Goal: Information Seeking & Learning: Learn about a topic

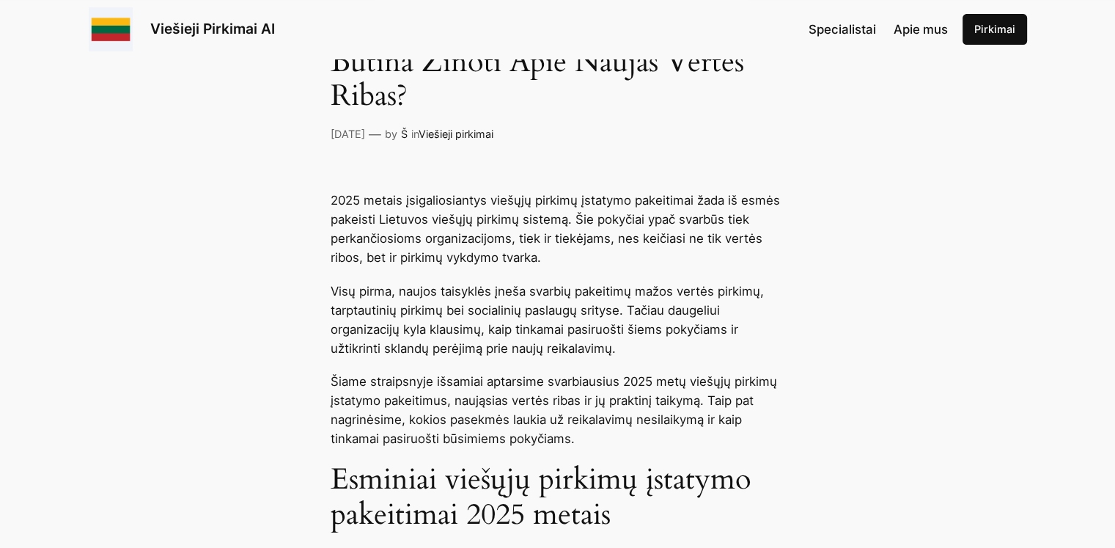
scroll to position [537, 0]
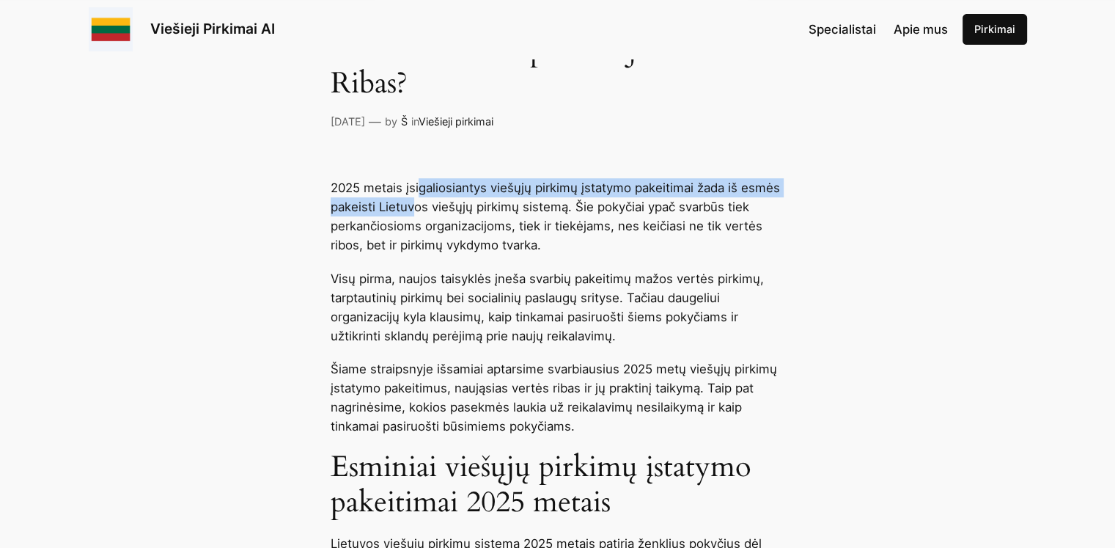
drag, startPoint x: 420, startPoint y: 181, endPoint x: 416, endPoint y: 201, distance: 20.1
click at [416, 201] on p "2025 metais įsigaliosiantys viešųjų pirkimų įstatymo pakeitimai žada iš esmės p…" at bounding box center [558, 216] width 454 height 76
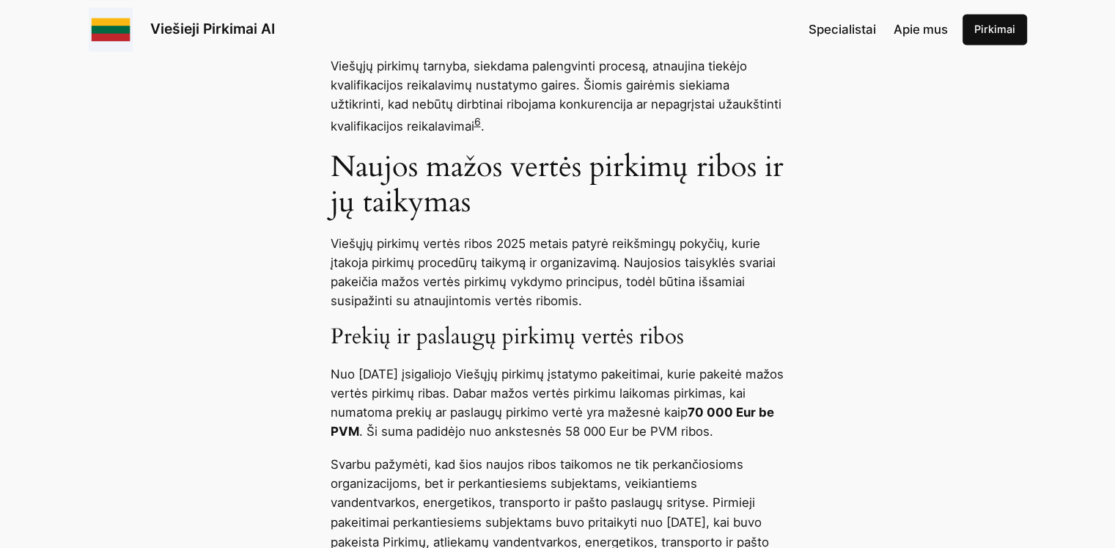
scroll to position [2296, 0]
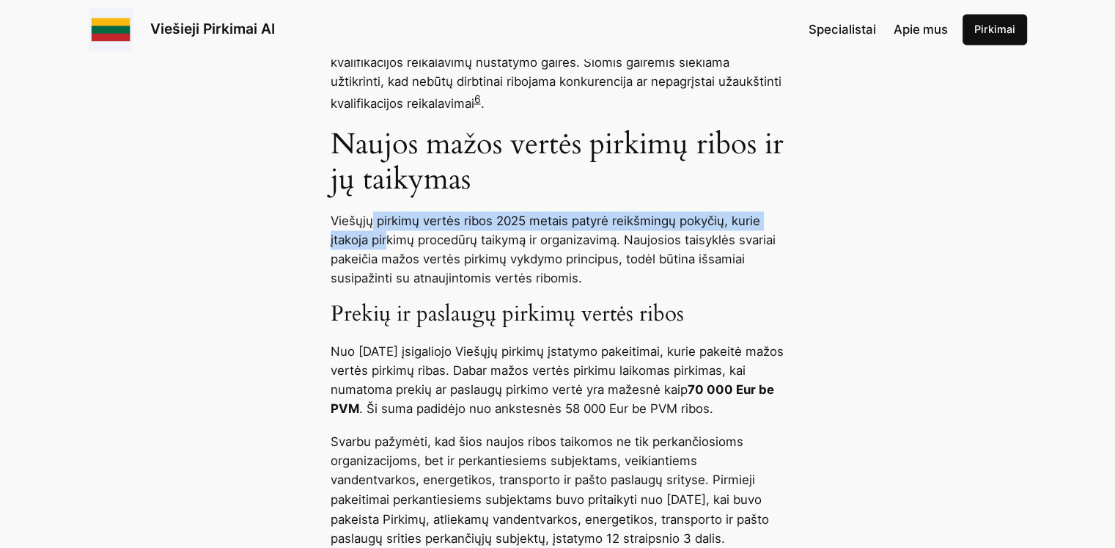
drag, startPoint x: 369, startPoint y: 224, endPoint x: 385, endPoint y: 244, distance: 26.1
click at [385, 244] on p "Viešųjų pirkimų vertės ribos 2025 metais patyrė reikšmingų pokyčių, kurie įtako…" at bounding box center [558, 249] width 454 height 76
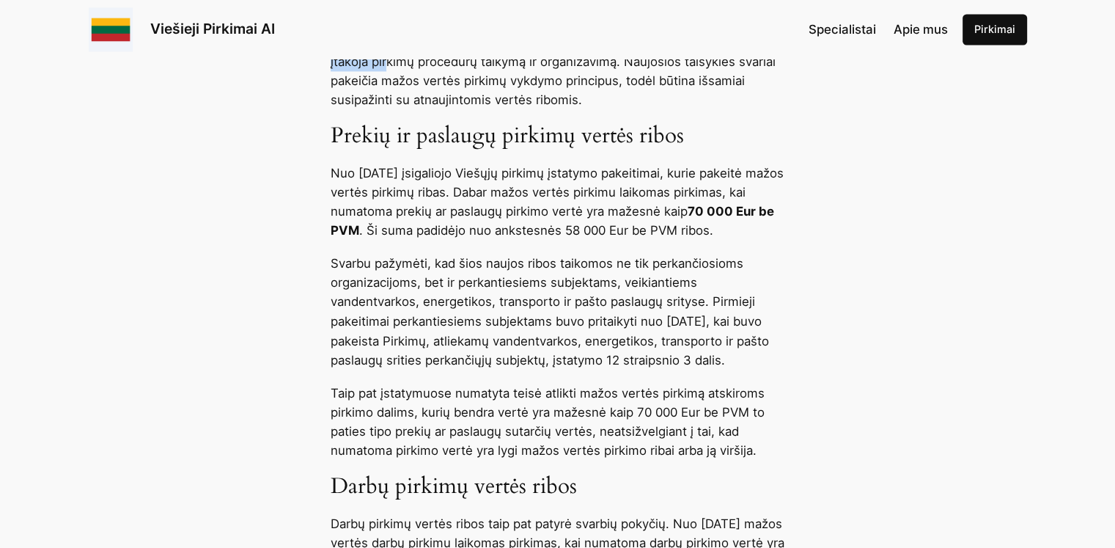
scroll to position [2540, 0]
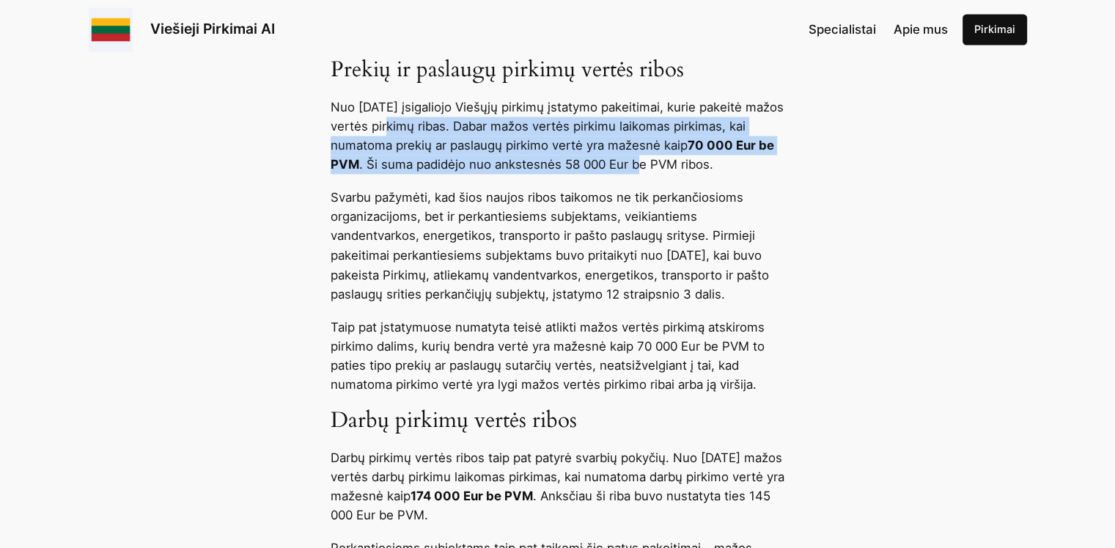
drag, startPoint x: 396, startPoint y: 131, endPoint x: 704, endPoint y: 161, distance: 310.0
click at [704, 161] on p "Nuo [DATE] įsigaliojo Viešųjų pirkimų įstatymo pakeitimai, kurie pakeitė mažos …" at bounding box center [558, 135] width 454 height 76
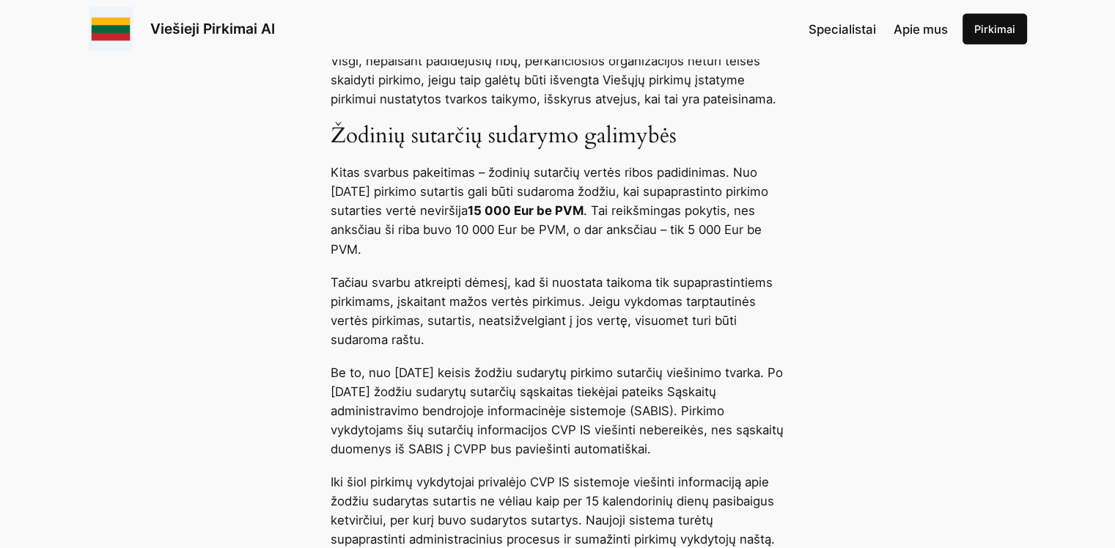
scroll to position [3176, 0]
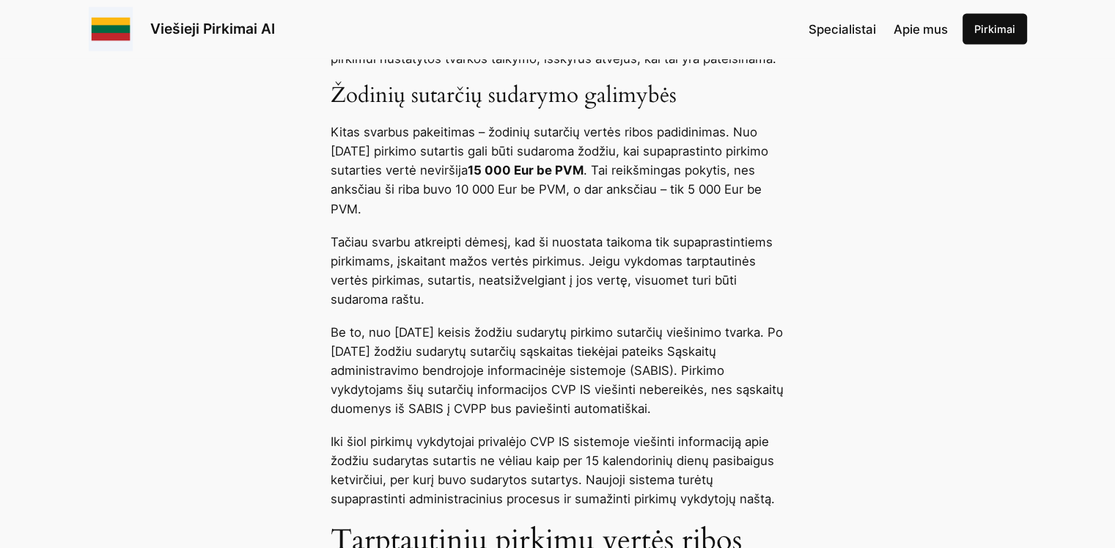
drag, startPoint x: 406, startPoint y: 157, endPoint x: 528, endPoint y: 193, distance: 126.9
click at [528, 193] on p "Kitas svarbus pakeitimas – žodinių sutarčių vertės ribos padidinimas. Nuo [DATE…" at bounding box center [558, 169] width 454 height 95
click at [338, 212] on p "Kitas svarbus pakeitimas – žodinių sutarčių vertės ribos padidinimas. Nuo [DATE…" at bounding box center [558, 169] width 454 height 95
drag, startPoint x: 334, startPoint y: 160, endPoint x: 422, endPoint y: 164, distance: 88.1
click at [422, 164] on p "Kitas svarbus pakeitimas – žodinių sutarčių vertės ribos padidinimas. Nuo [DATE…" at bounding box center [558, 169] width 454 height 95
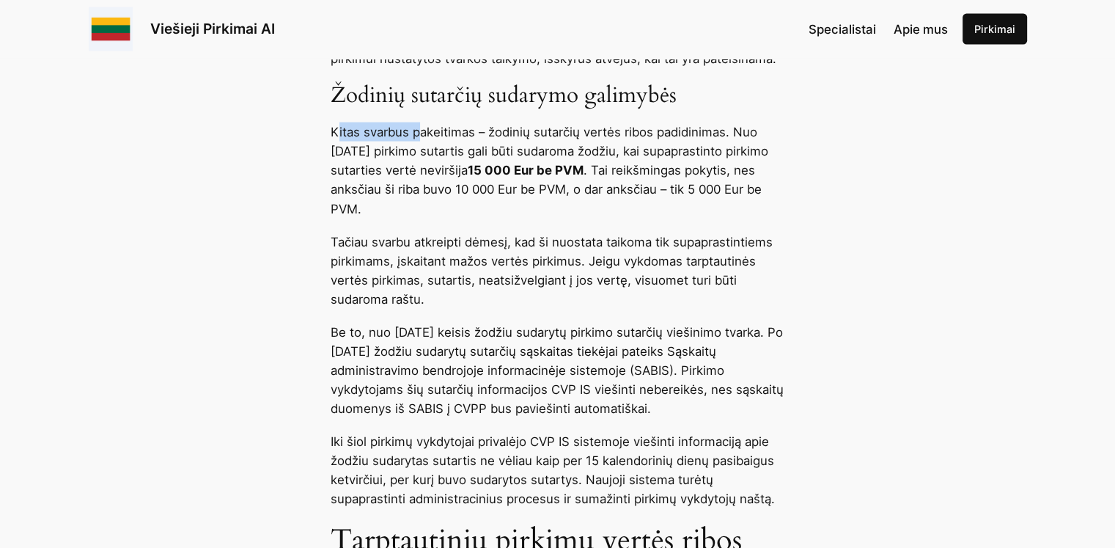
click at [339, 147] on p "Kitas svarbus pakeitimas – žodinių sutarčių vertės ribos padidinimas. Nuo [DATE…" at bounding box center [558, 169] width 454 height 95
drag, startPoint x: 602, startPoint y: 193, endPoint x: 688, endPoint y: 199, distance: 85.9
click at [583, 177] on strong "15 000 Eur be PVM" at bounding box center [526, 170] width 116 height 15
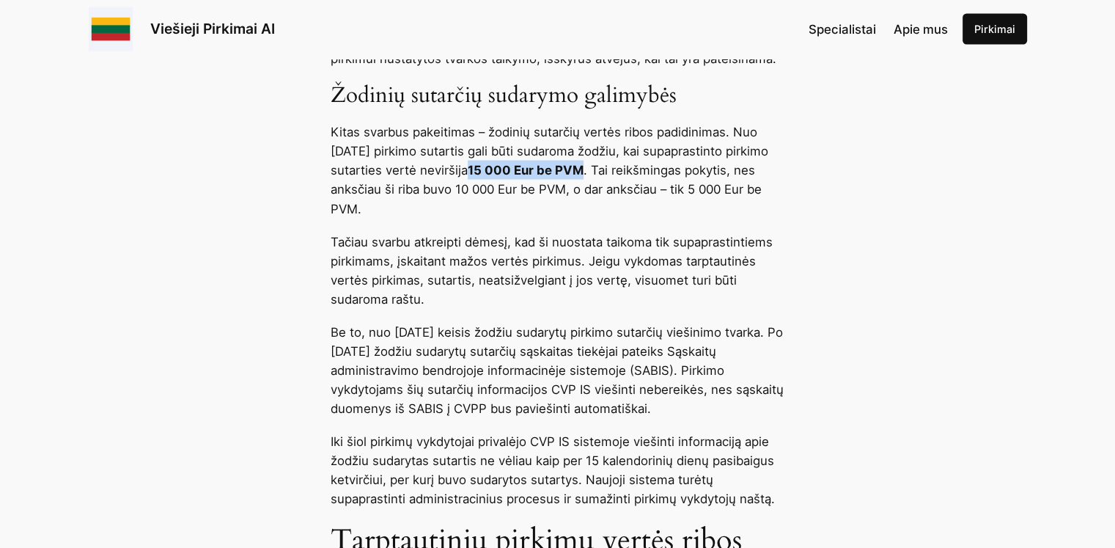
drag, startPoint x: 600, startPoint y: 193, endPoint x: 715, endPoint y: 191, distance: 115.1
click at [715, 191] on p "Kitas svarbus pakeitimas – žodinių sutarčių vertės ribos padidinimas. Nuo [DATE…" at bounding box center [558, 169] width 454 height 95
copy strong "15 000 Eur be PVM"
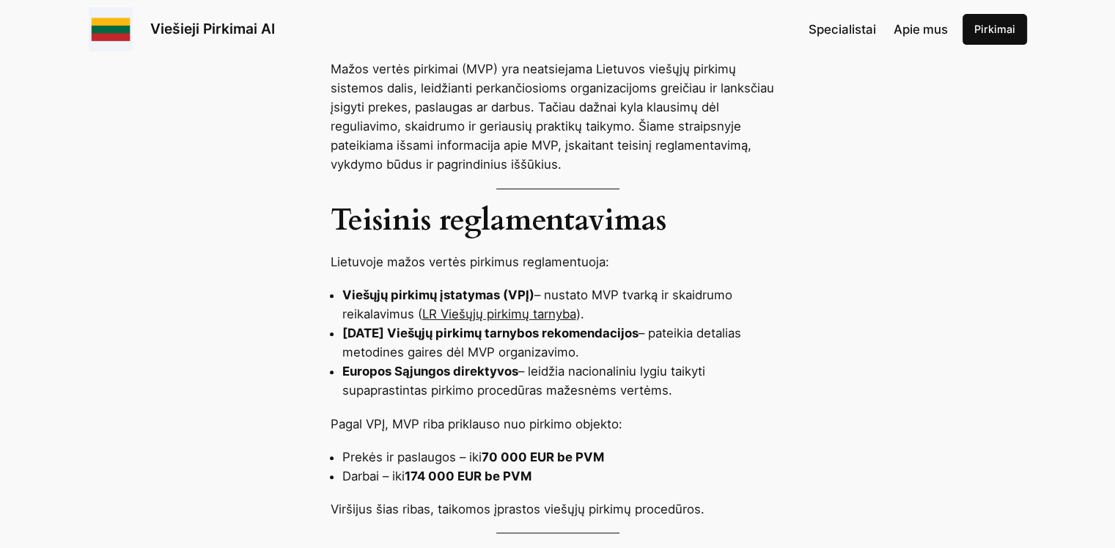
scroll to position [586, 0]
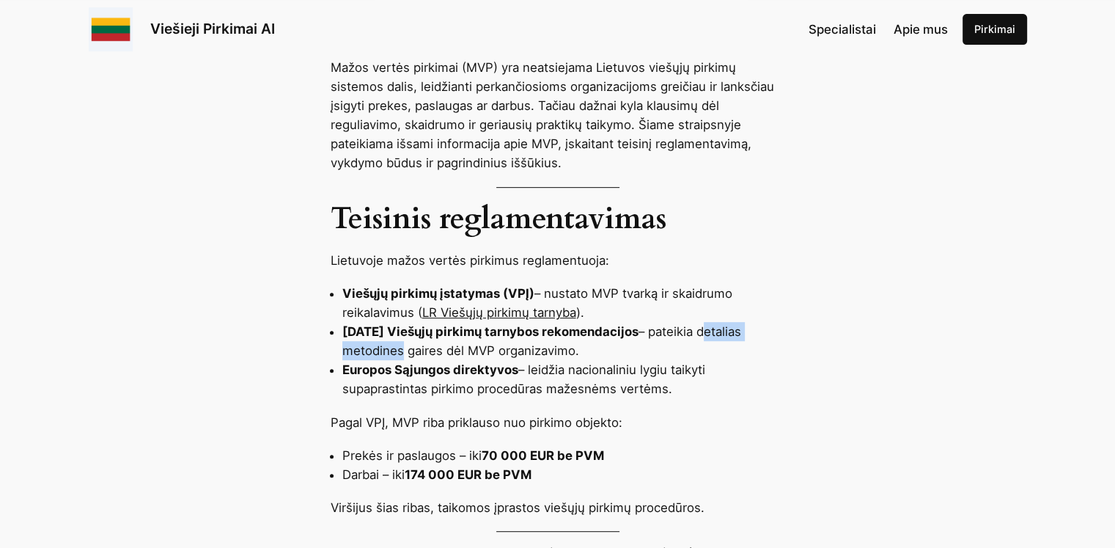
drag, startPoint x: 390, startPoint y: 318, endPoint x: 441, endPoint y: 306, distance: 51.9
click at [495, 322] on li "[DATE] Viešųjų pirkimų tarnybos rekomendacijos – pateikia detalias metodines ga…" at bounding box center [563, 341] width 443 height 38
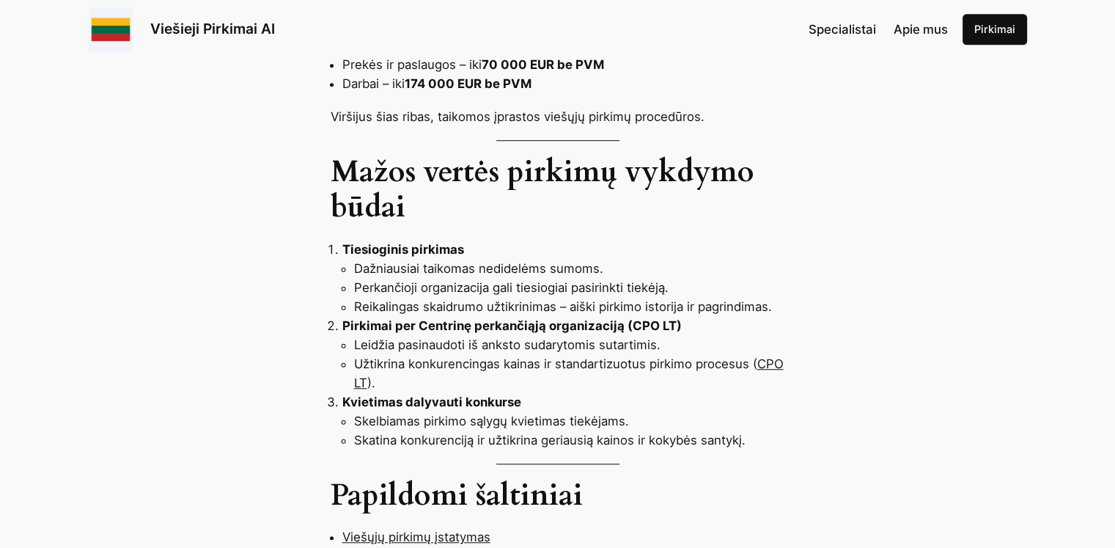
scroll to position [880, 0]
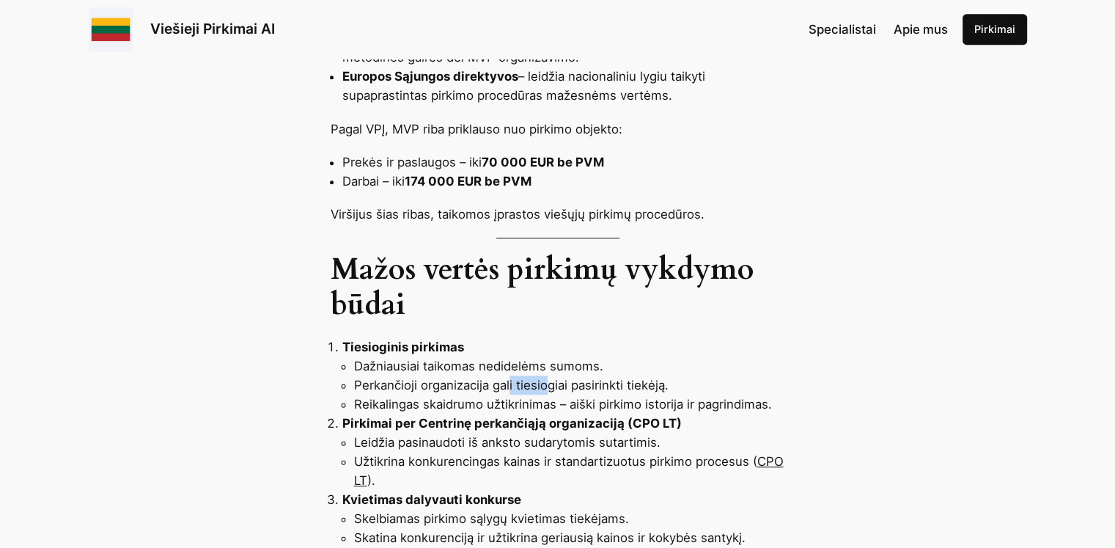
drag, startPoint x: 509, startPoint y: 353, endPoint x: 549, endPoint y: 347, distance: 40.1
click at [549, 375] on li "Perkančioji organizacija gali tiesiogiai pasirinkti tiekėją." at bounding box center [569, 384] width 431 height 19
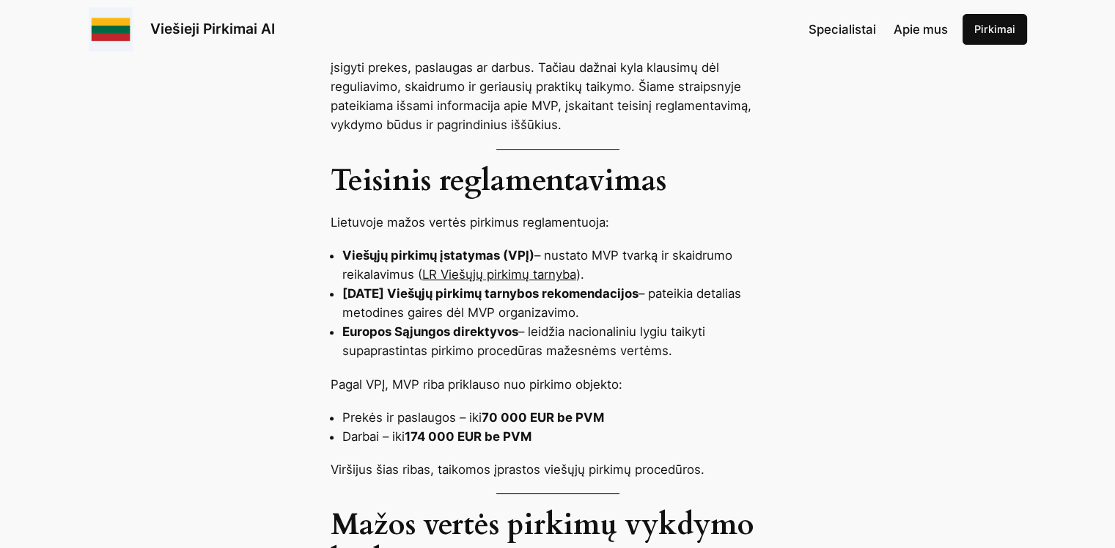
scroll to position [586, 0]
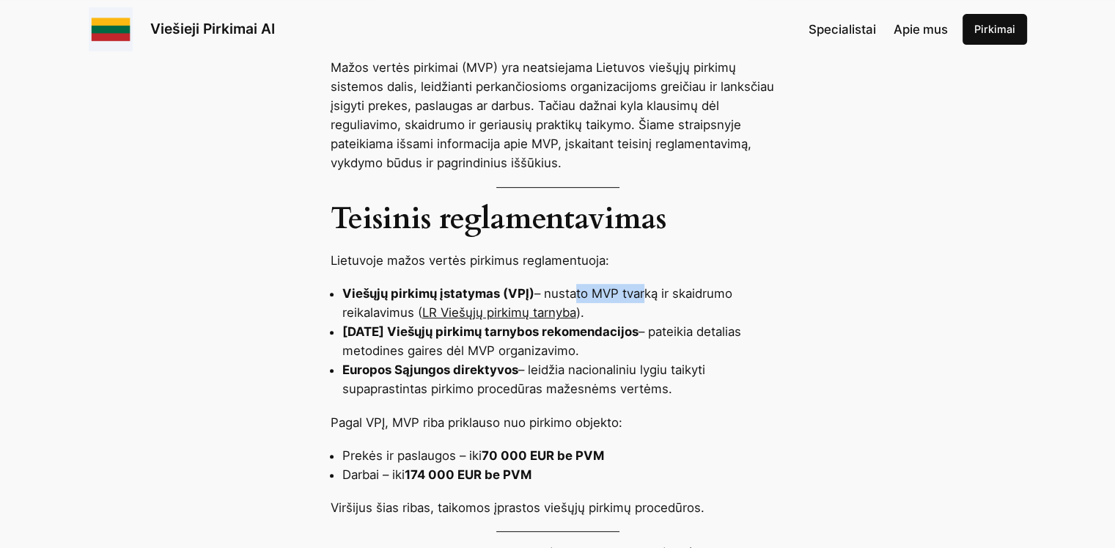
drag, startPoint x: 569, startPoint y: 258, endPoint x: 640, endPoint y: 253, distance: 71.3
click at [640, 284] on li "Viešųjų pirkimų įstatymas (VPĮ) – nustato MVP tvarką ir skaidrumo reikalavimus …" at bounding box center [563, 303] width 443 height 38
click at [598, 284] on li "Viešųjų pirkimų įstatymas (VPĮ) – nustato MVP tvarką ir skaidrumo reikalavimus …" at bounding box center [563, 303] width 443 height 38
